Goal: Complete application form

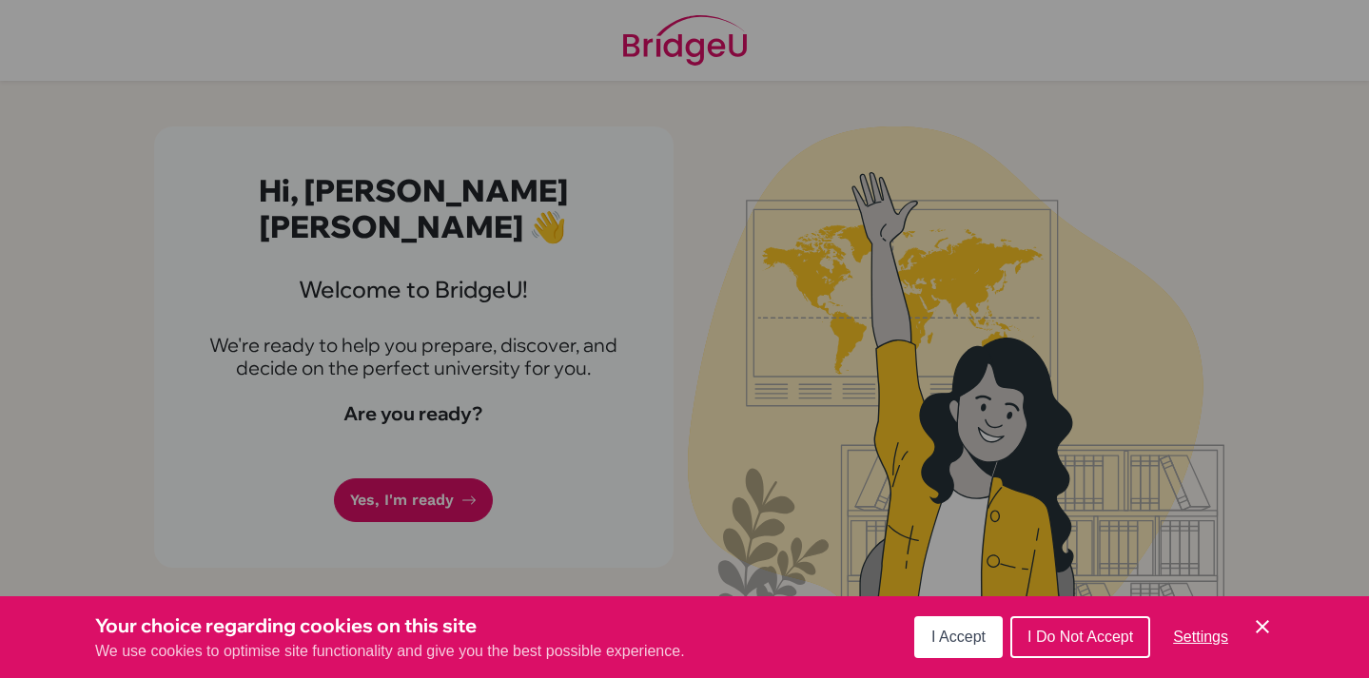
click at [981, 639] on span "I Accept" at bounding box center [958, 637] width 54 height 16
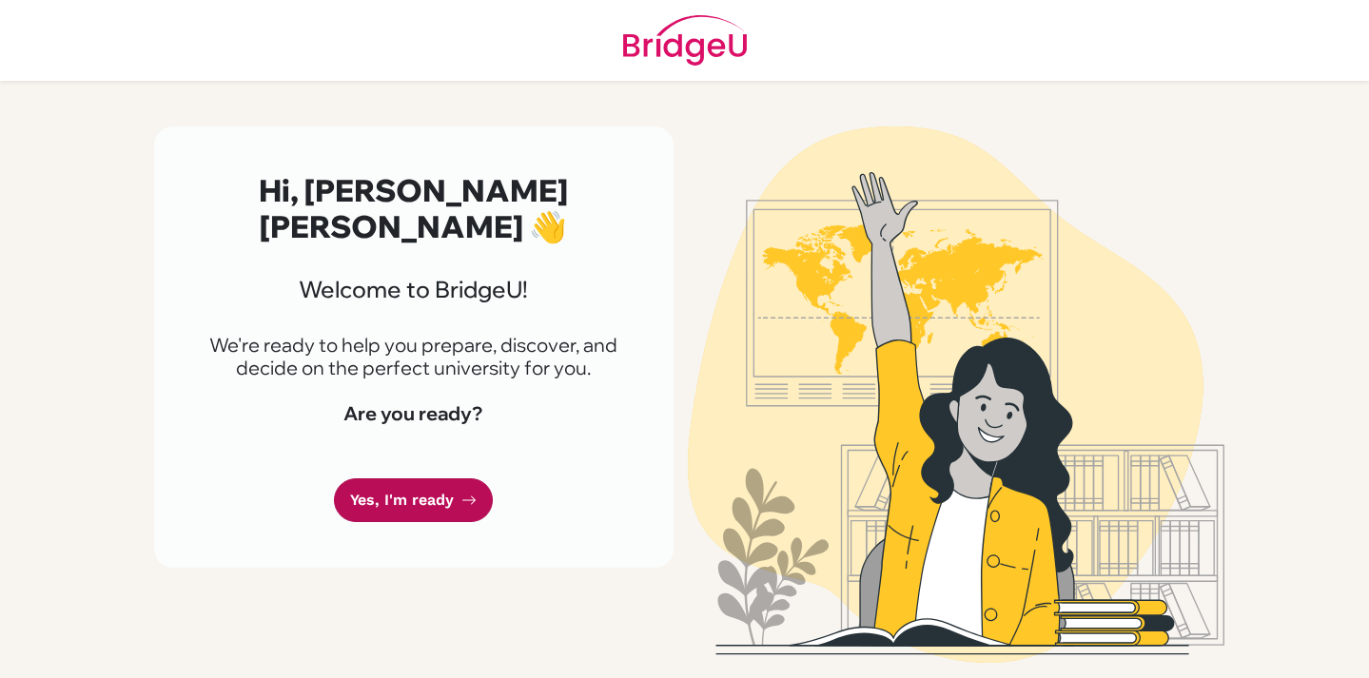
click at [446, 479] on link "Yes, I'm ready" at bounding box center [413, 501] width 159 height 45
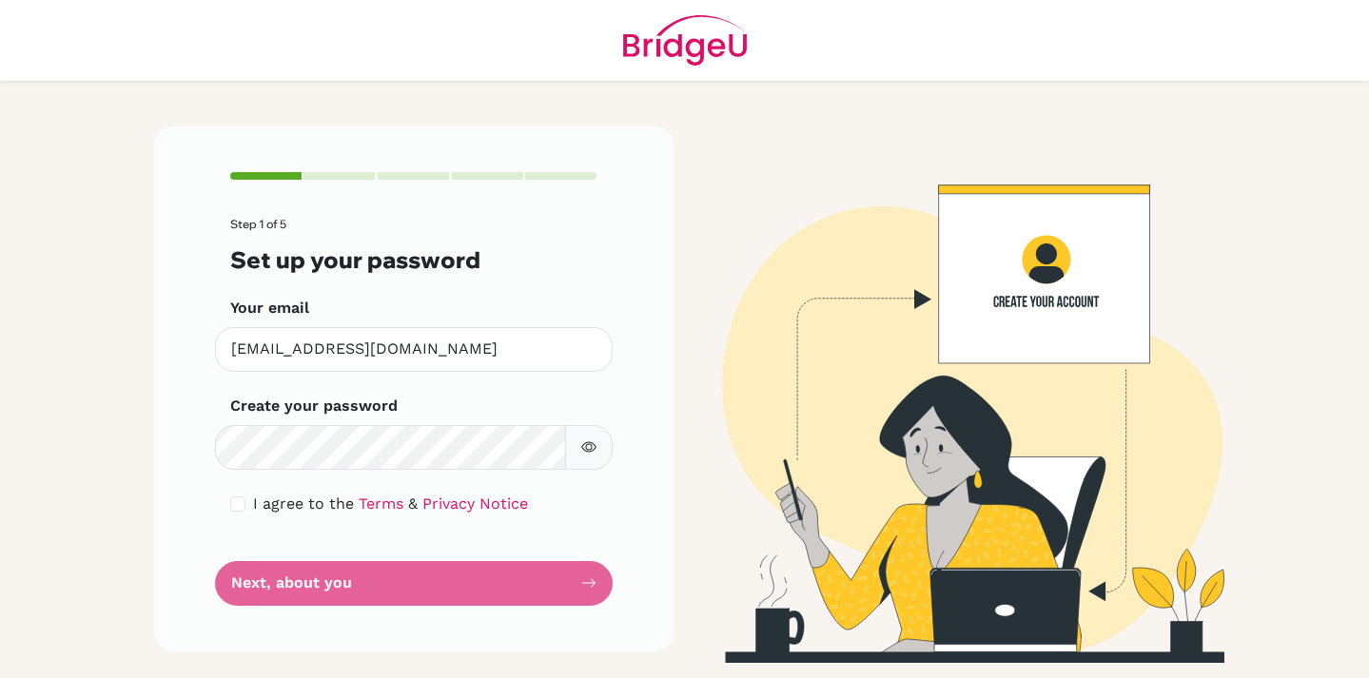
click at [581, 450] on icon "button" at bounding box center [588, 446] width 15 height 15
click at [230, 505] on input "checkbox" at bounding box center [237, 504] width 15 height 15
checkbox input "true"
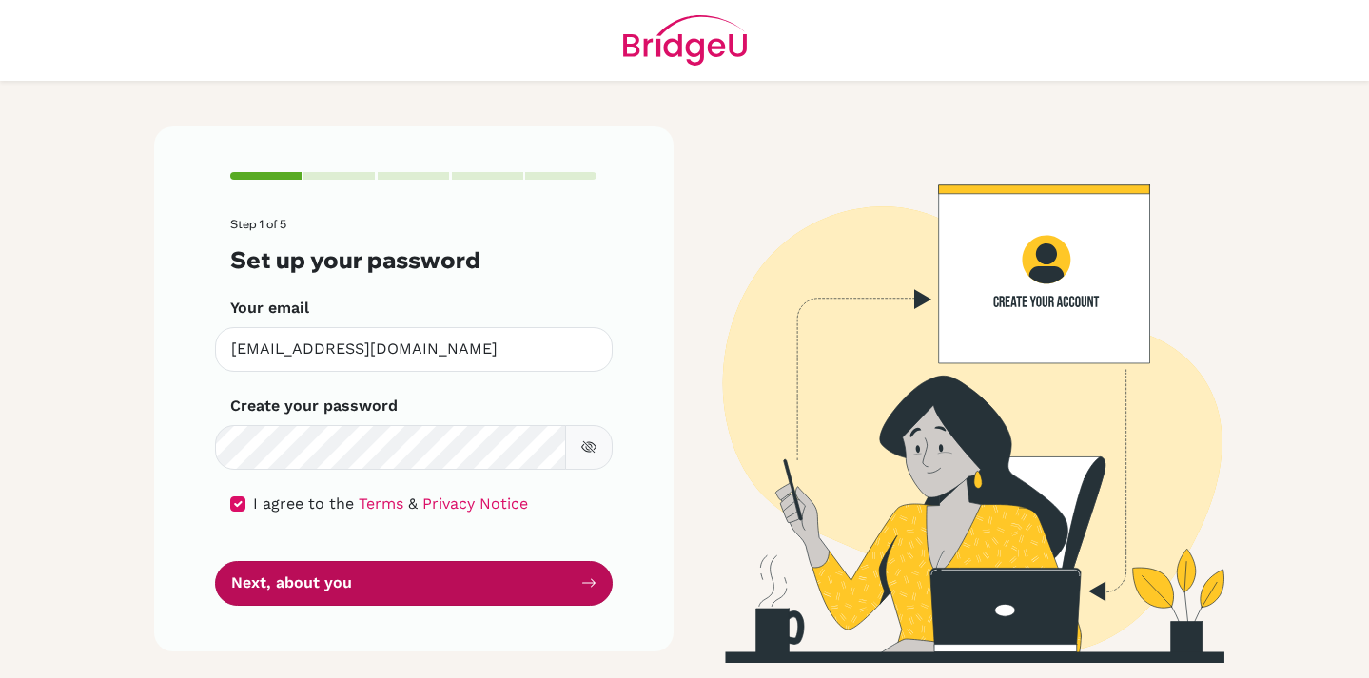
click at [303, 576] on button "Next, about you" at bounding box center [414, 583] width 398 height 45
